Goal: Feedback & Contribution: Leave review/rating

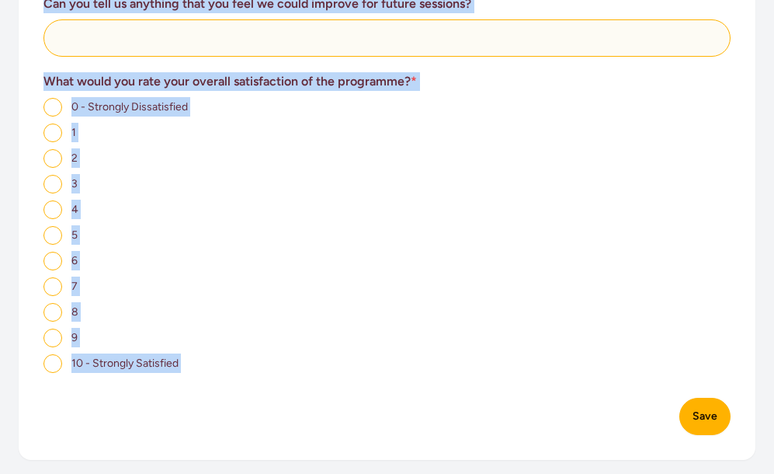
scroll to position [1240, 0]
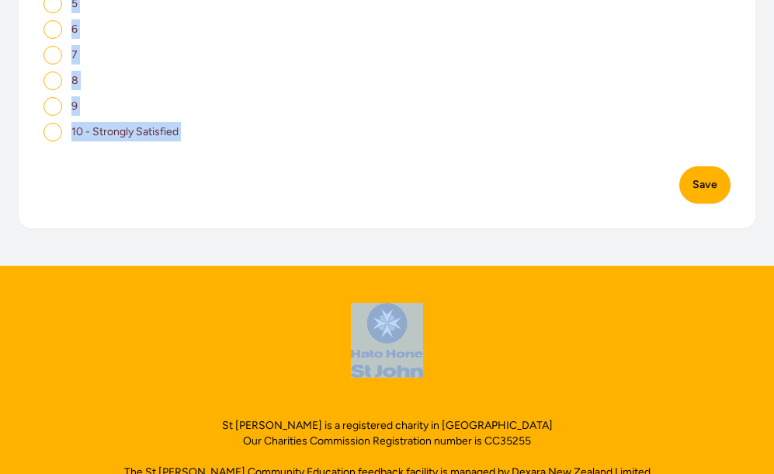
drag, startPoint x: 43, startPoint y: 146, endPoint x: 251, endPoint y: 200, distance: 214.4
drag, startPoint x: 251, startPoint y: 200, endPoint x: 176, endPoint y: 139, distance: 96.1
copy main "Survey What group/organisation was the session delivered to? Do you have any fe…"
click at [400, 138] on div "10 - Strongly Satisfied" at bounding box center [386, 131] width 687 height 19
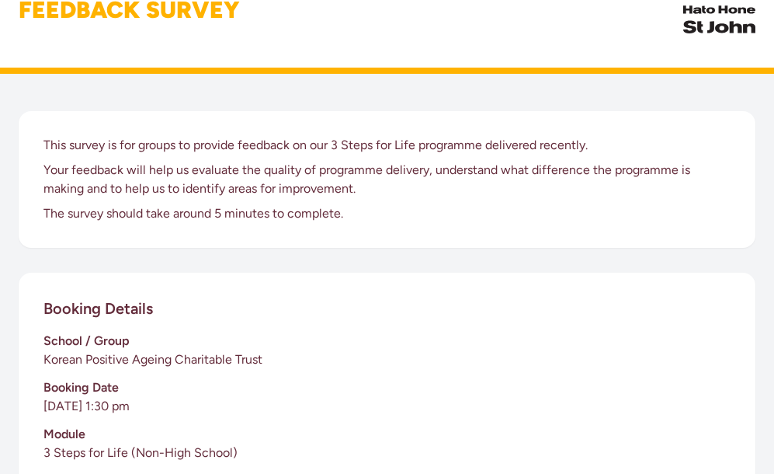
scroll to position [204, 0]
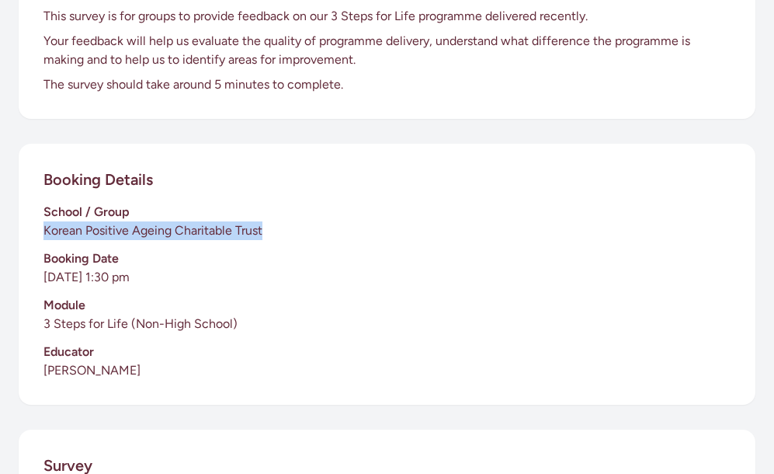
drag, startPoint x: 273, startPoint y: 228, endPoint x: 44, endPoint y: 230, distance: 228.3
click at [44, 230] on p "Korean Positive Ageing Charitable Trust" at bounding box center [386, 230] width 687 height 19
drag, startPoint x: 44, startPoint y: 230, endPoint x: 116, endPoint y: 227, distance: 71.5
copy p "Korean Positive Ageing Charitable Trust"
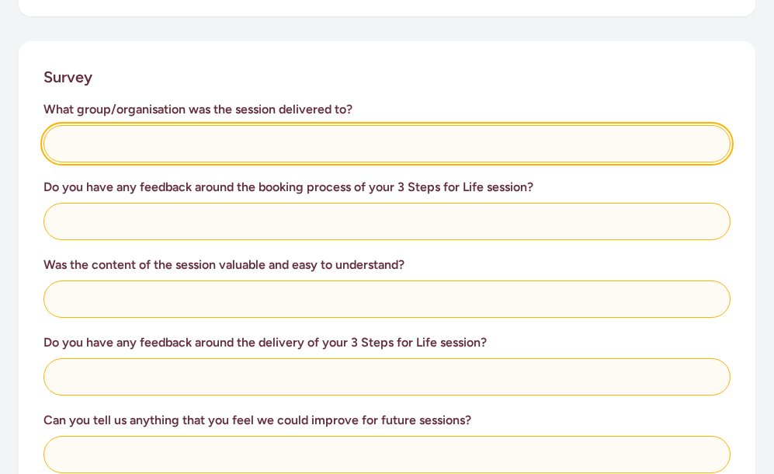
click at [151, 147] on input "text" at bounding box center [386, 143] width 687 height 37
paste input "Korean Positive Ageing Charitable Trust"
type input "Korean Positive Ageing Charitable Trust"
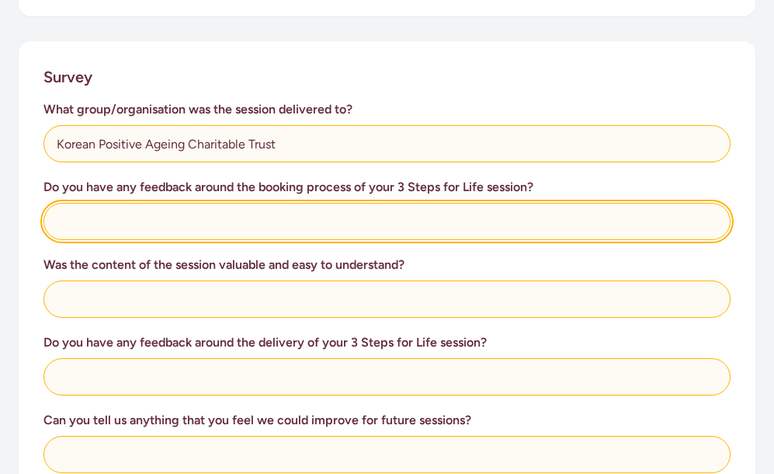
click at [208, 220] on input "text" at bounding box center [386, 221] width 687 height 37
click at [352, 224] on input "text" at bounding box center [386, 221] width 687 height 37
paste input "Well-procedured booking through our facilitator"
drag, startPoint x: 343, startPoint y: 224, endPoint x: 59, endPoint y: 228, distance: 283.5
click at [59, 228] on input "Well-procedure booking through our facilitator" at bounding box center [386, 221] width 687 height 37
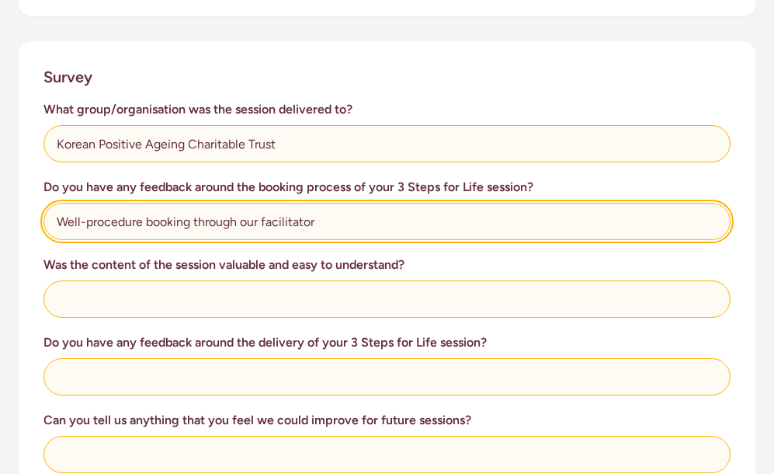
type input "Well-procedure booking through our facilitator"
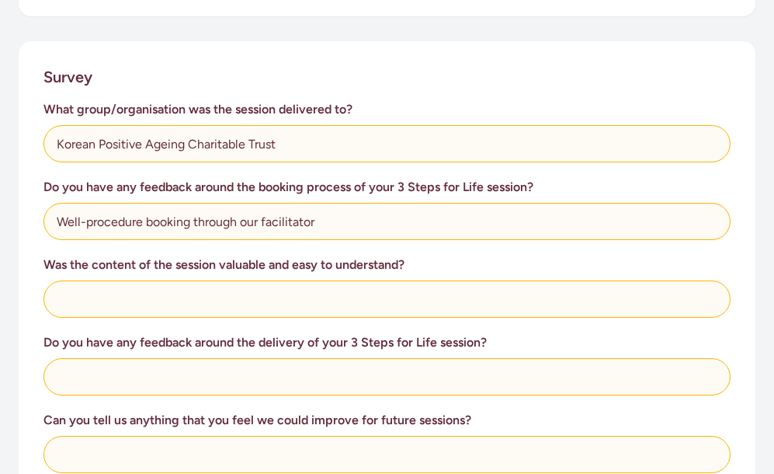
click at [436, 247] on div "What group/organisation was the session delivered to? Korean Positive Ageing Ch…" at bounding box center [386, 444] width 687 height 689
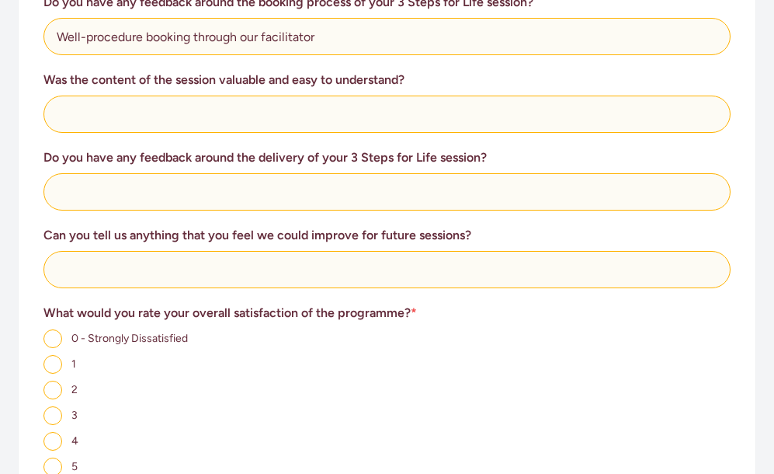
scroll to position [777, 0]
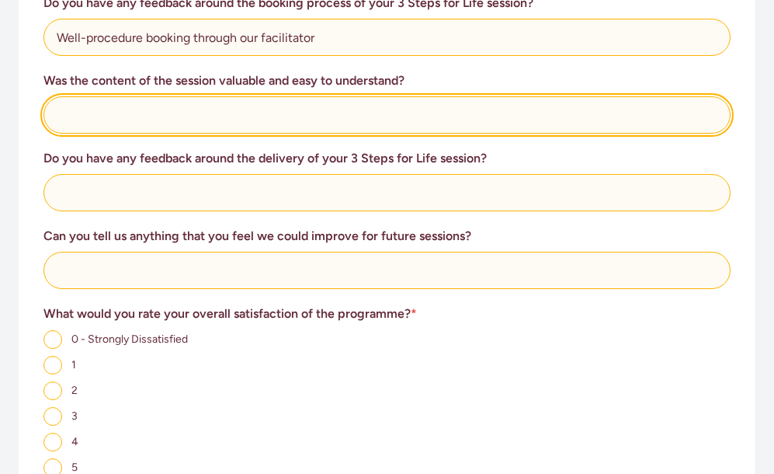
click at [402, 118] on input "text" at bounding box center [386, 114] width 687 height 37
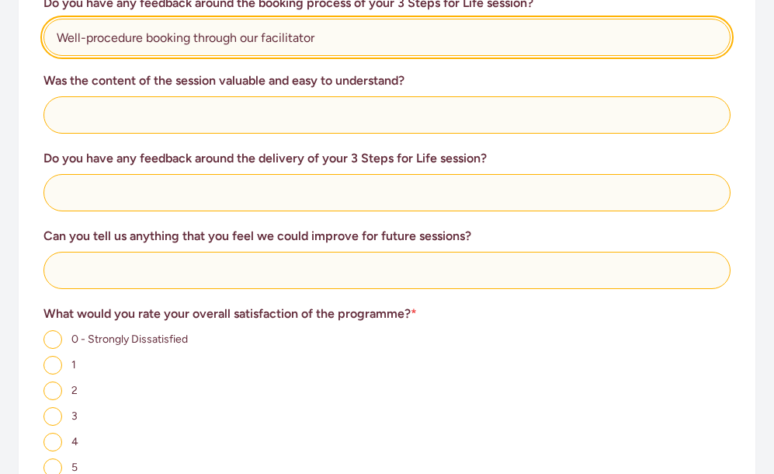
drag, startPoint x: 330, startPoint y: 37, endPoint x: 38, endPoint y: 39, distance: 292.0
click at [38, 39] on div "Survey What group/organisation was the session delivered to? Korean Positive Ag…" at bounding box center [387, 274] width 737 height 835
paste input "The booking process was well-procedured and handled efficiently through our fac…"
type input "The booking process was well-procedured and handled efficiently through our fac…"
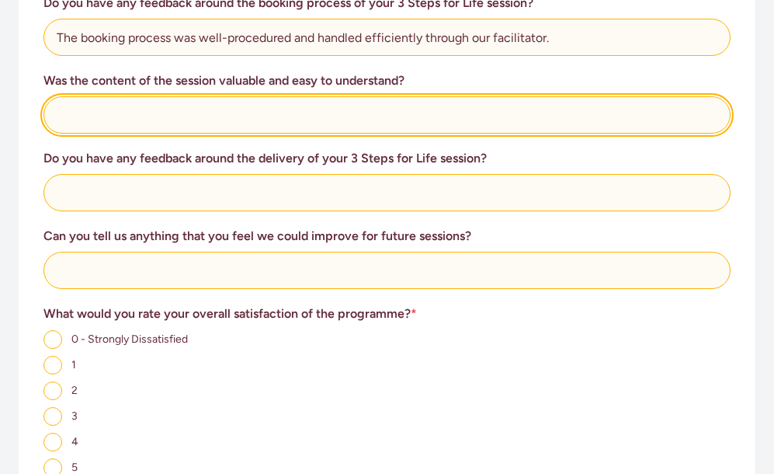
click at [234, 117] on input "text" at bounding box center [386, 114] width 687 height 37
paste input "Yes, the content was very informative and valuable. The instructors’ explanatio…"
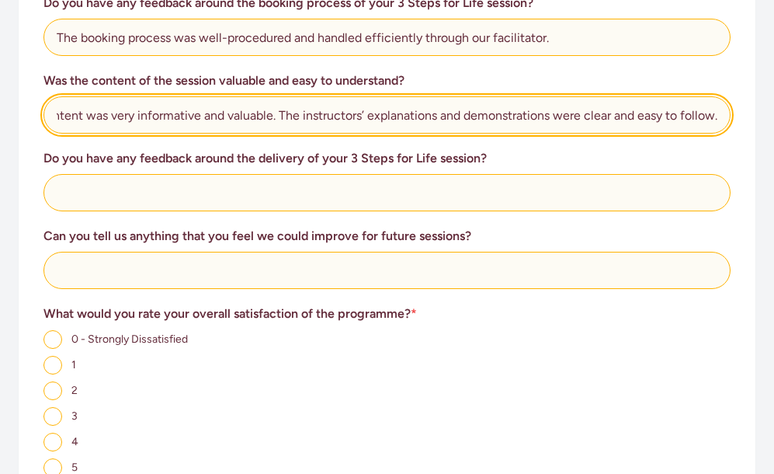
click at [128, 116] on input "Yes, the content was very informative and valuable. The instructors’ explanatio…" at bounding box center [386, 114] width 687 height 37
click at [415, 121] on input "Yes, the content was very informative and valuable. The instructors’ explanatio…" at bounding box center [386, 114] width 687 height 37
type input "Yes, the content was very informative and valuable. The instructors’ explanatio…"
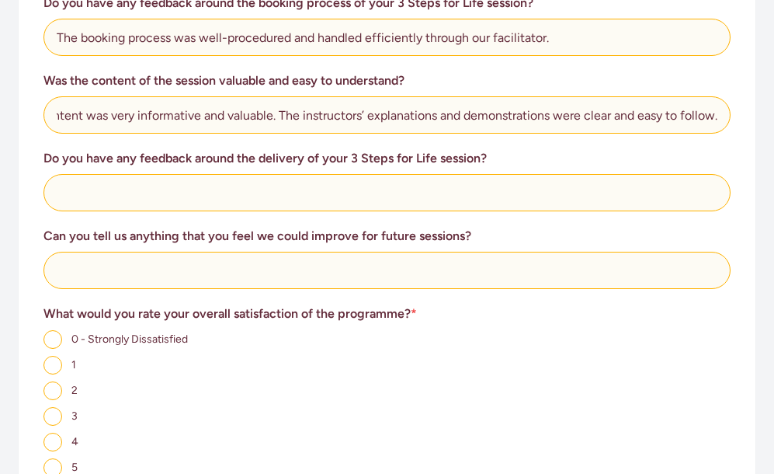
scroll to position [0, 0]
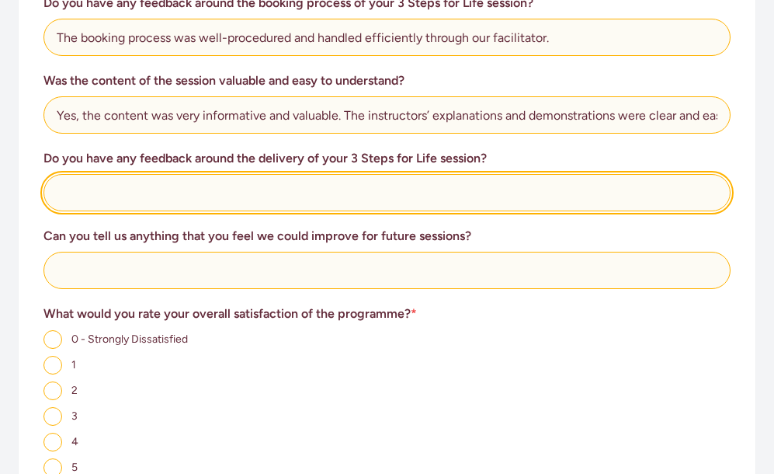
click at [384, 194] on input "text" at bounding box center [386, 192] width 687 height 37
paste input "It was a valuable session with a practical focus. The range of information and …"
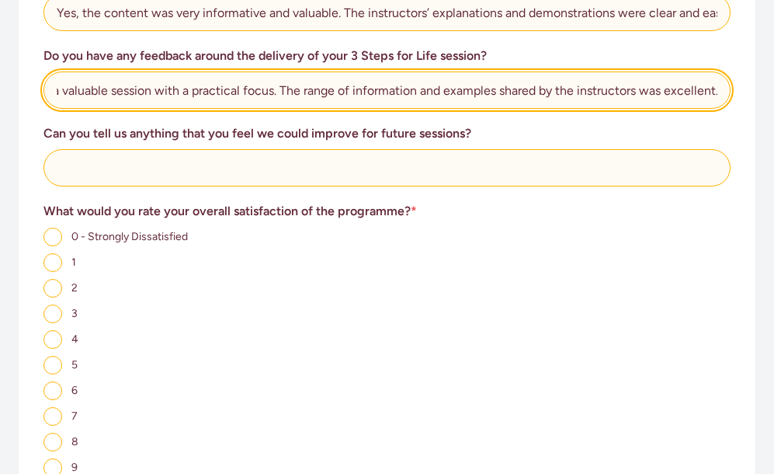
scroll to position [1035, 0]
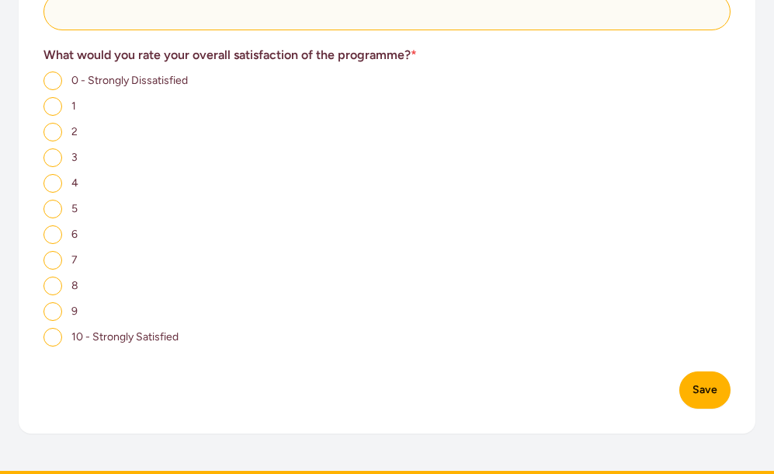
type input "It was a valuable session with a practical focus. The range of information and …"
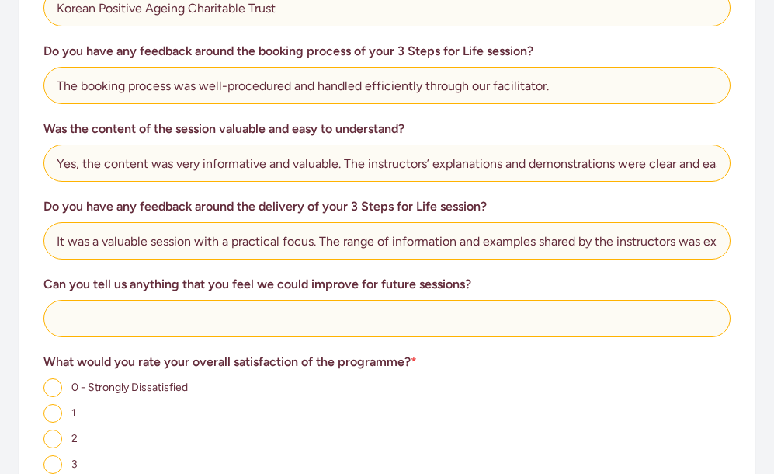
scroll to position [777, 0]
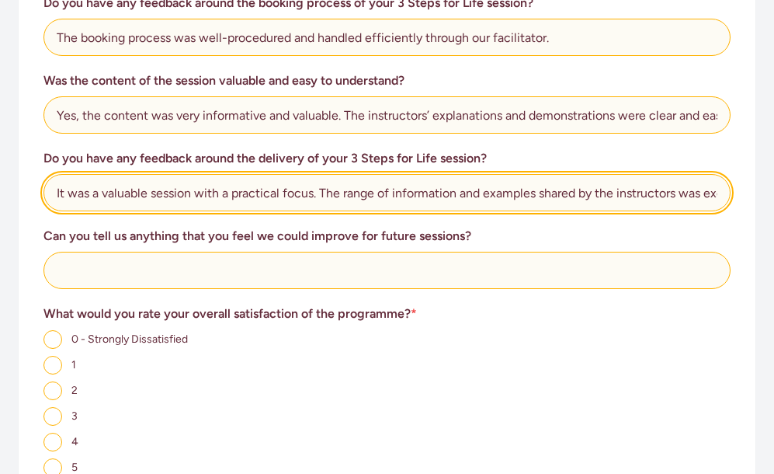
click at [718, 191] on input "It was a valuable session with a practical focus. The range of information and …" at bounding box center [386, 192] width 687 height 37
click at [724, 191] on input "It was a valuable session with a practical focus. The range of information and …" at bounding box center [386, 192] width 687 height 37
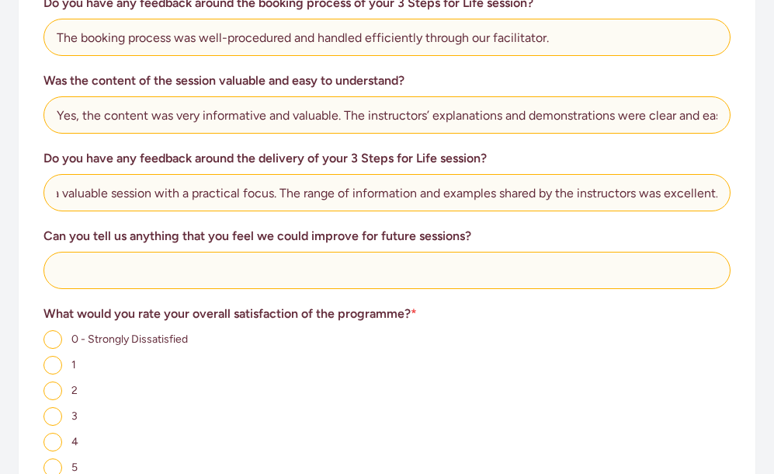
scroll to position [0, 0]
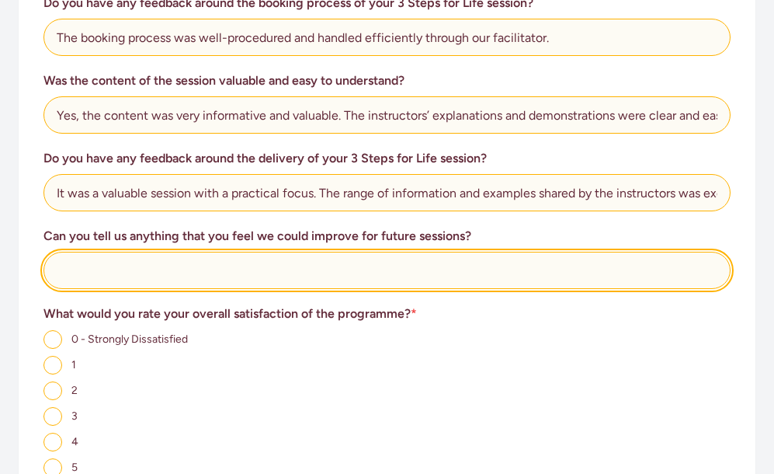
click at [481, 266] on input "text" at bounding box center [386, 270] width 687 height 37
paste input "The instructors’ explanations and examples were excellent, and they showed grea…"
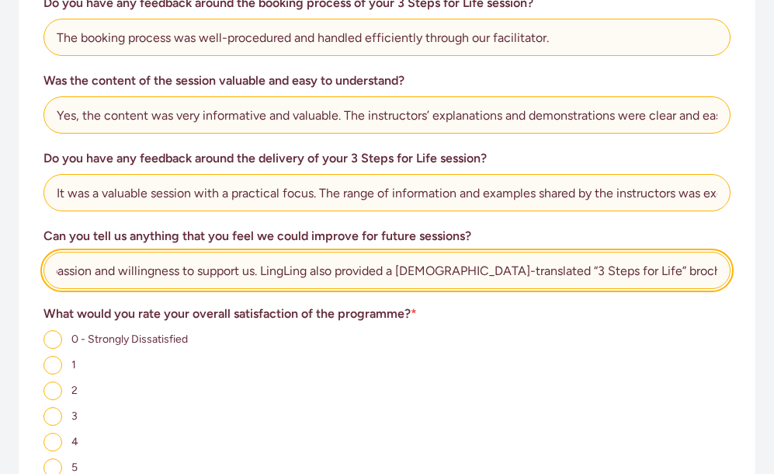
scroll to position [0, 688]
drag, startPoint x: 217, startPoint y: 270, endPoint x: 723, endPoint y: 278, distance: 506.4
click at [729, 278] on div "No, the session was a great! The instructors’ explanations and examples were ex…" at bounding box center [386, 270] width 687 height 37
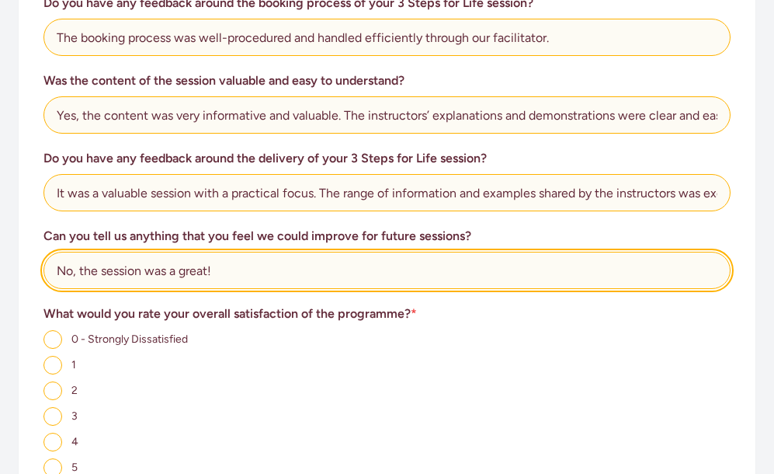
scroll to position [0, 0]
paste input "The instructors were very passionate and supportive throughout the session, mak…"
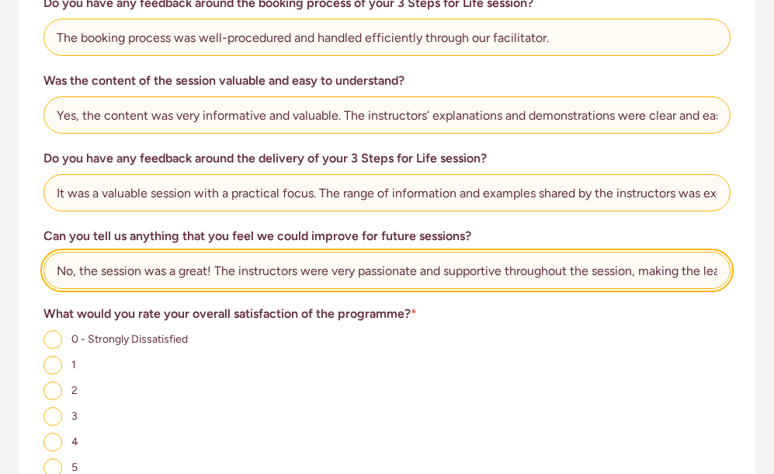
scroll to position [0, 858]
drag, startPoint x: 618, startPoint y: 272, endPoint x: 667, endPoint y: 271, distance: 48.9
click at [667, 271] on input "No, the session was a great! The instructors were very passionate and supportiv…" at bounding box center [386, 270] width 687 height 37
click at [572, 278] on input "No, the session was a great! The instructors were very passionate and supportiv…" at bounding box center [386, 270] width 687 height 37
click at [537, 273] on input "No, the session was a great! The instructors were very passionate and supportiv…" at bounding box center [386, 270] width 687 height 37
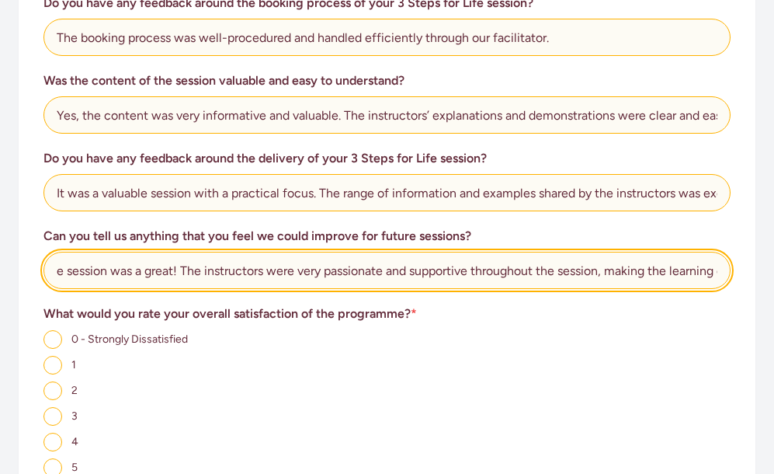
scroll to position [0, 0]
click at [645, 273] on input "No, the session was a great! The instructors were very passionate and supportiv…" at bounding box center [386, 270] width 687 height 37
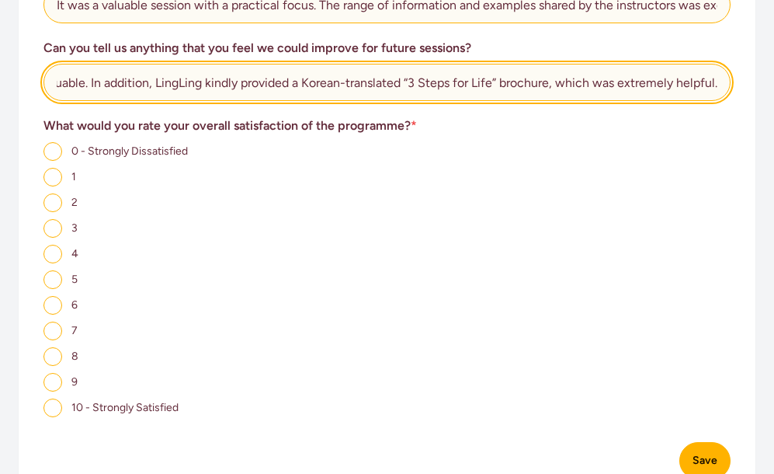
scroll to position [1035, 0]
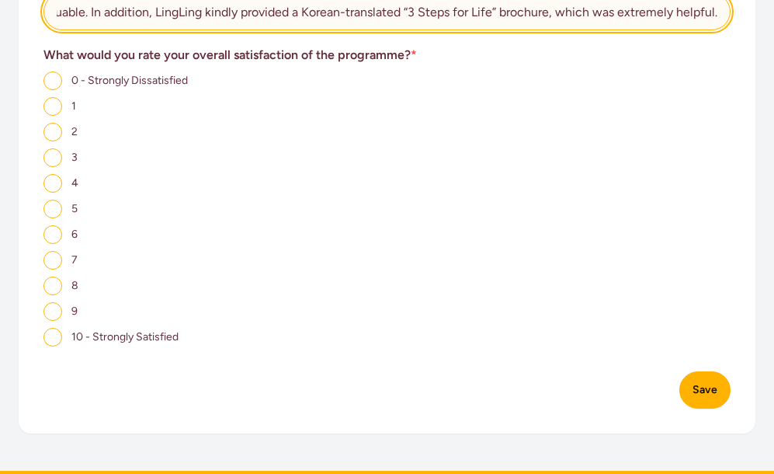
type input "No, the session was a great! The instructors were very passionate and supportiv…"
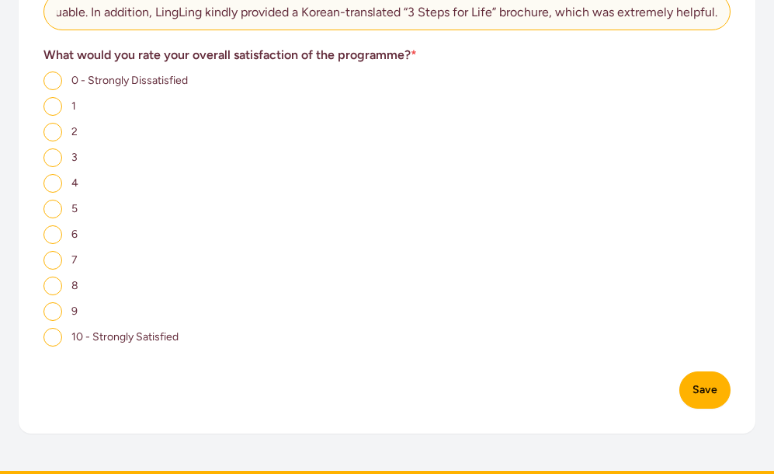
scroll to position [0, 0]
click at [60, 336] on input "10 - Strongly Satisfied" at bounding box center [52, 337] width 19 height 19
radio input "true"
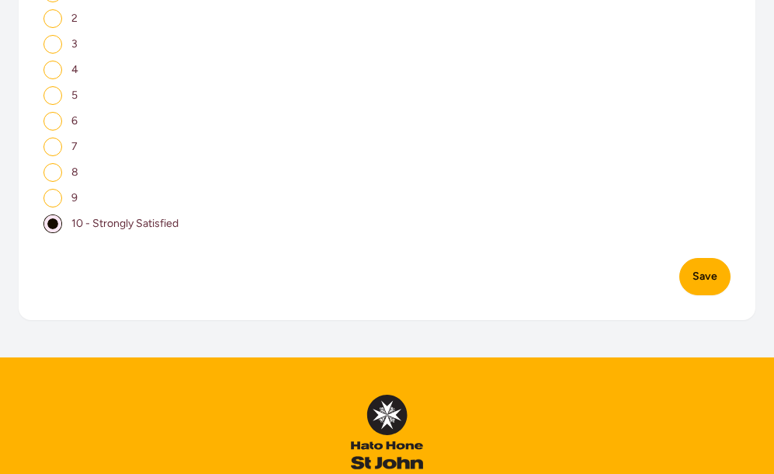
scroll to position [1165, 0]
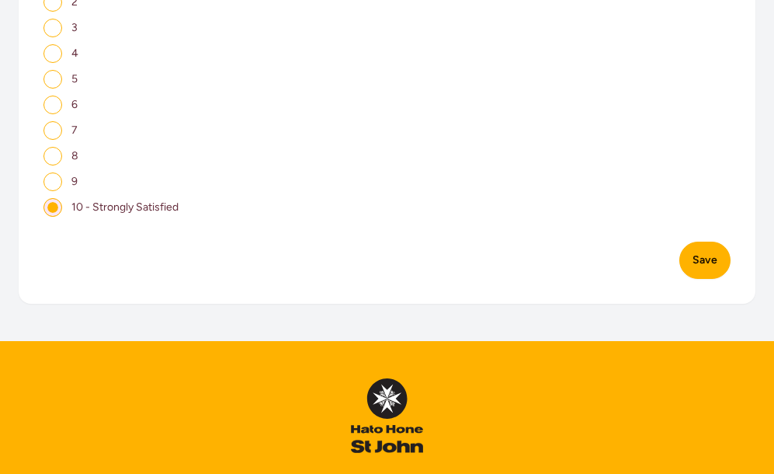
click at [702, 266] on button "Save" at bounding box center [705, 260] width 51 height 37
